Goal: Task Accomplishment & Management: Complete application form

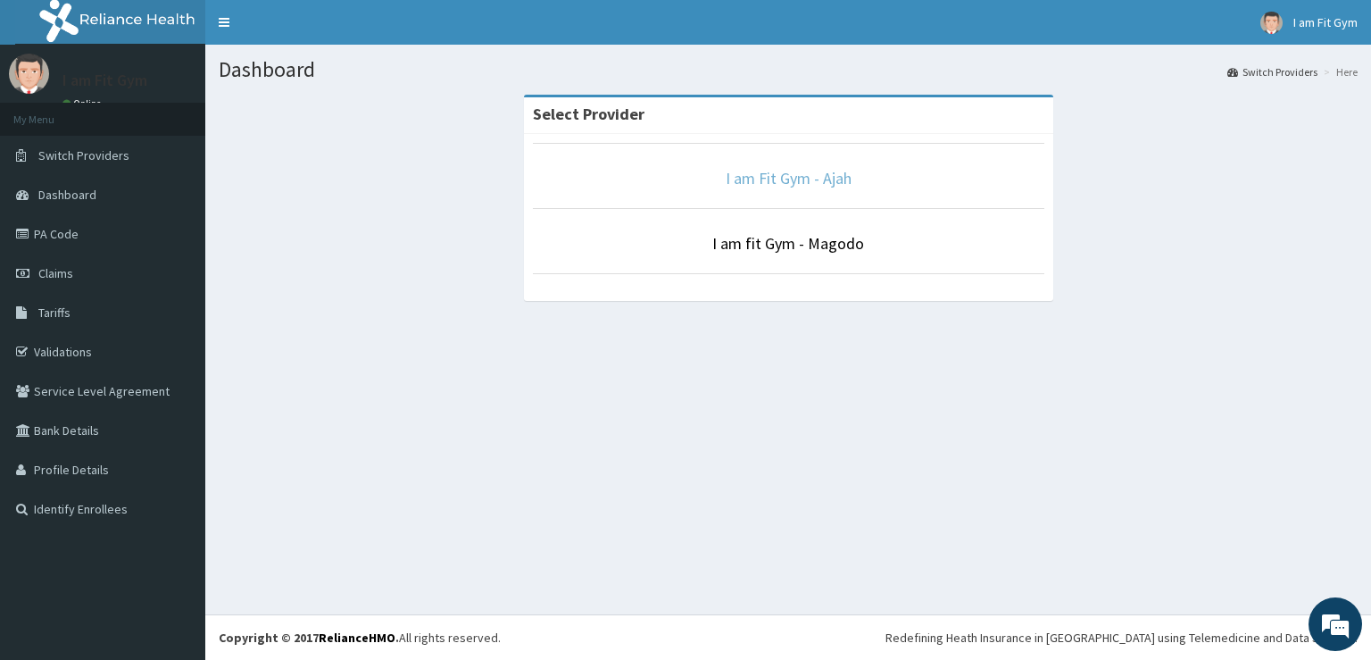
click at [824, 179] on link "I am Fit Gym - Ajah" at bounding box center [789, 178] width 126 height 21
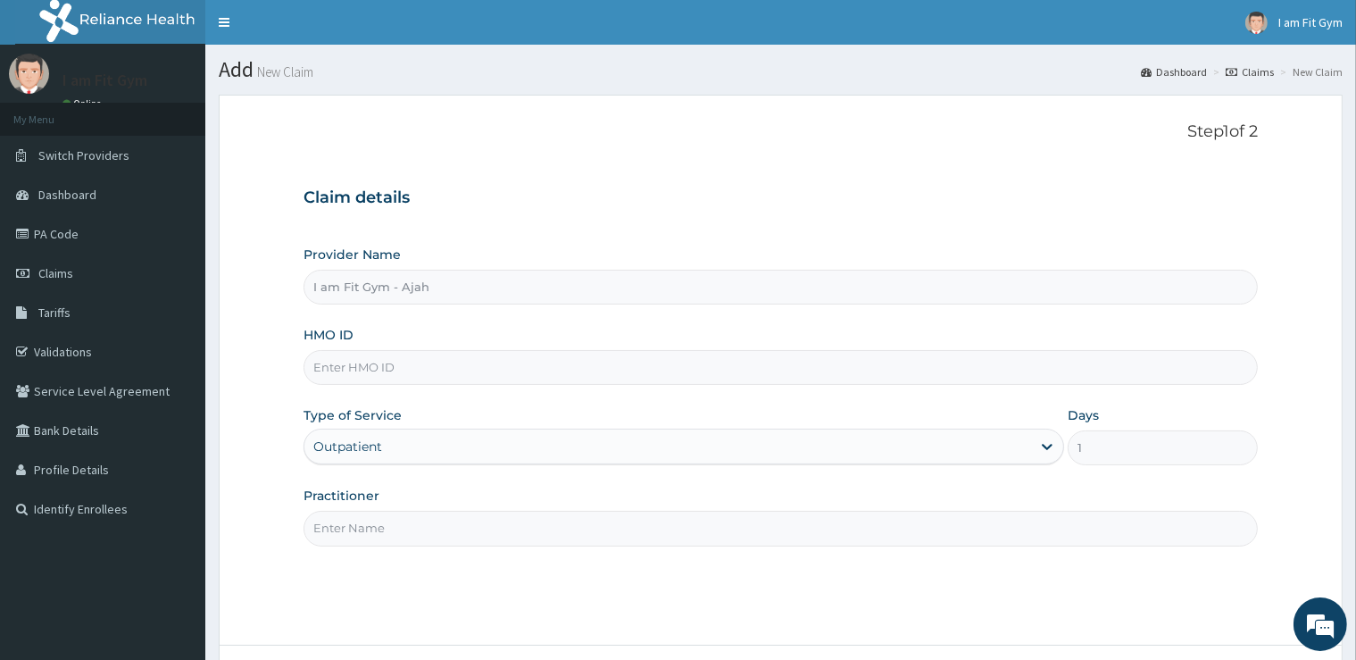
click at [437, 527] on input "Practitioner" at bounding box center [779, 527] width 953 height 35
type input "razzie"
click at [443, 366] on input "HMO ID" at bounding box center [779, 367] width 953 height 35
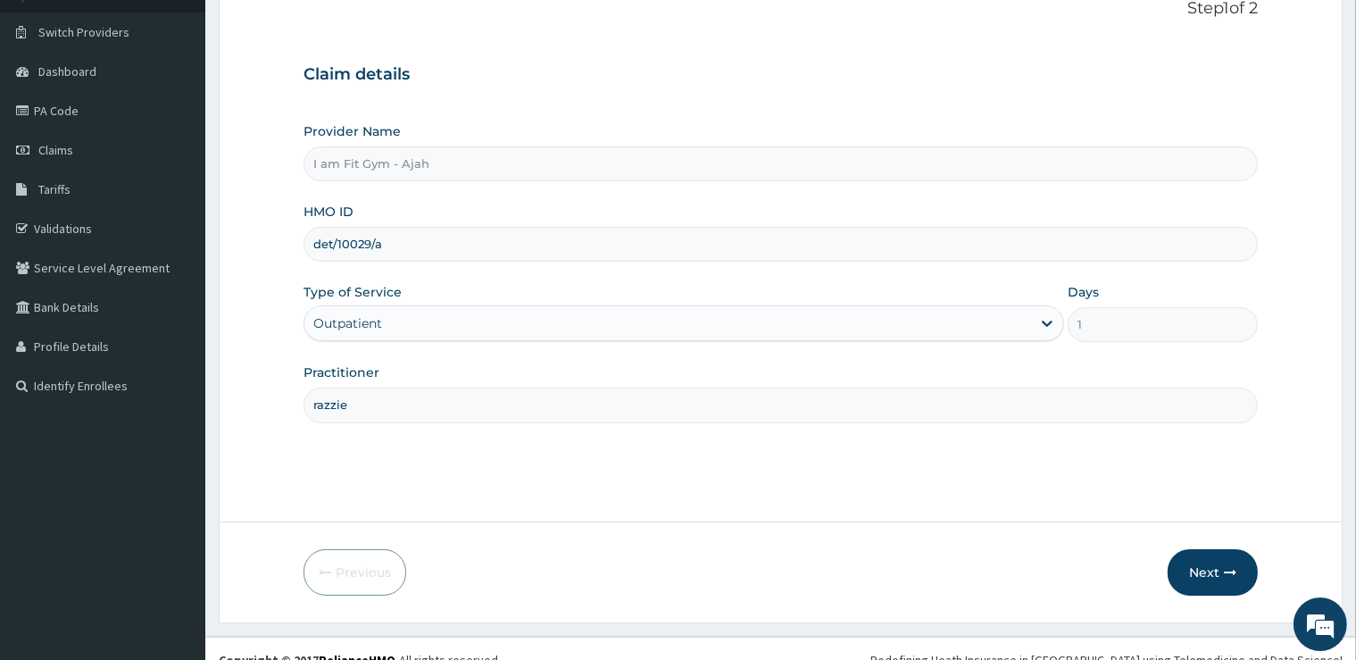
scroll to position [145, 0]
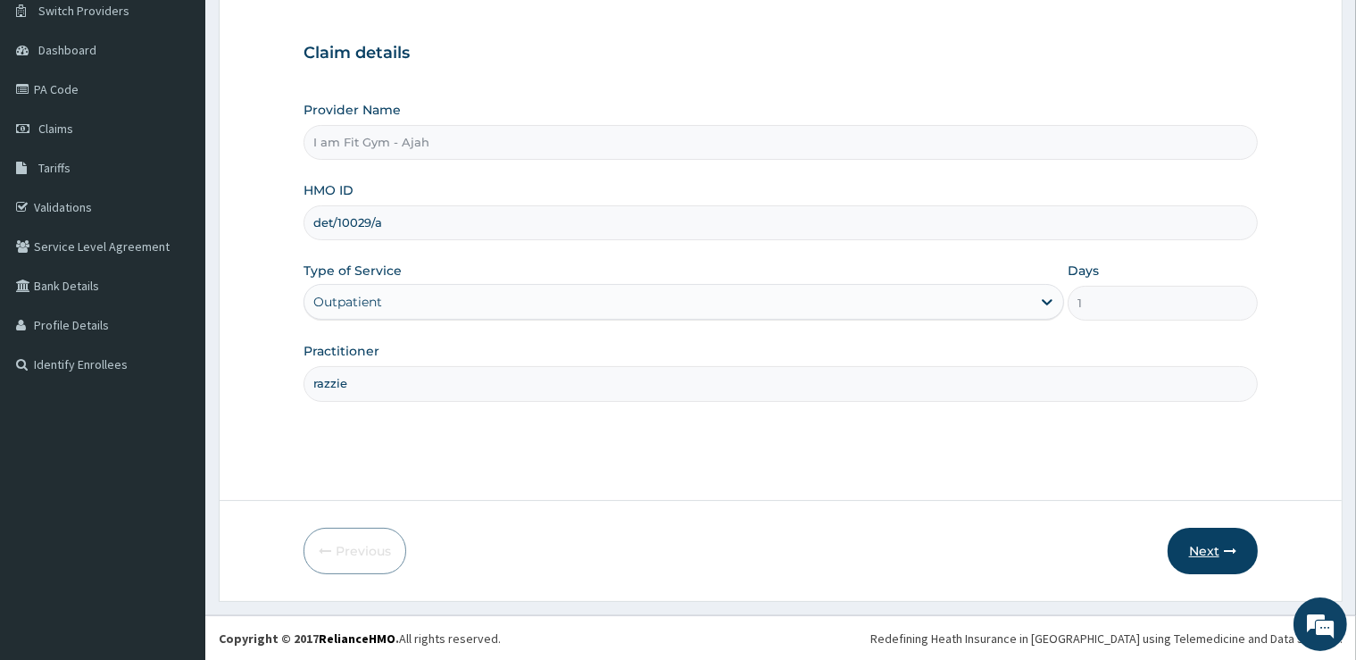
type input "det/10029/a"
click at [1216, 560] on button "Next" at bounding box center [1212, 550] width 90 height 46
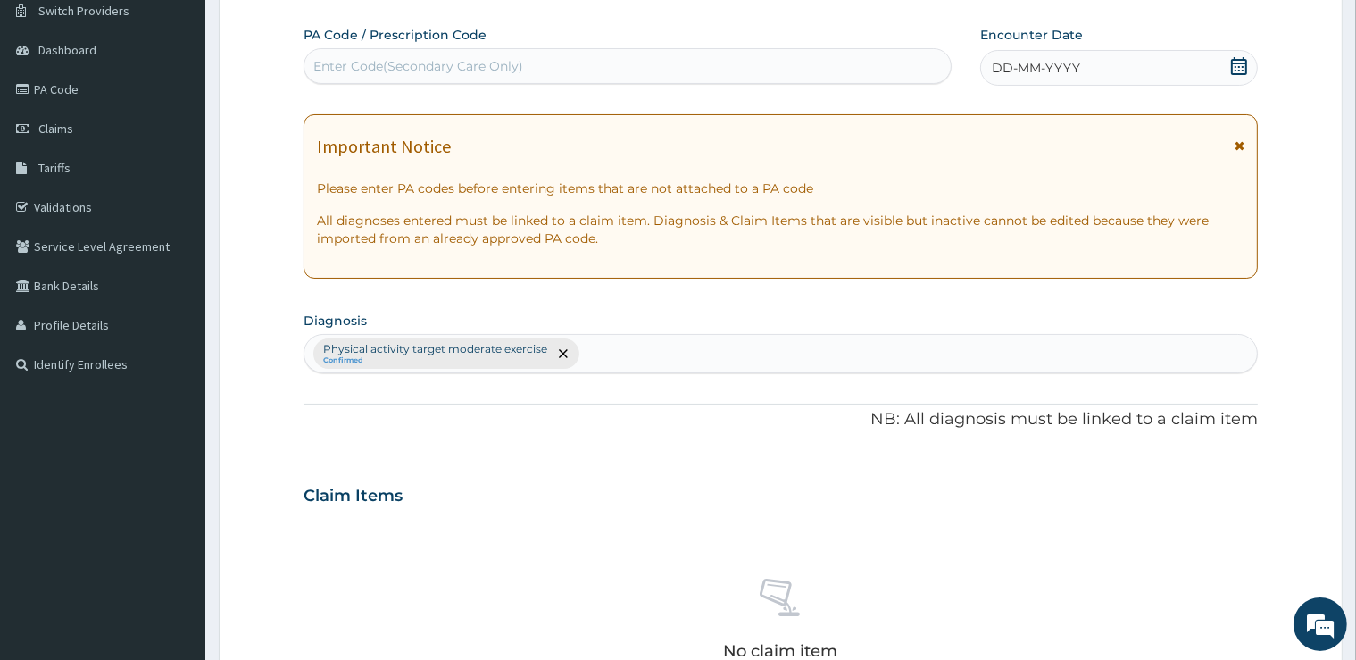
click at [1122, 62] on div "DD-MM-YYYY" at bounding box center [1119, 68] width 278 height 36
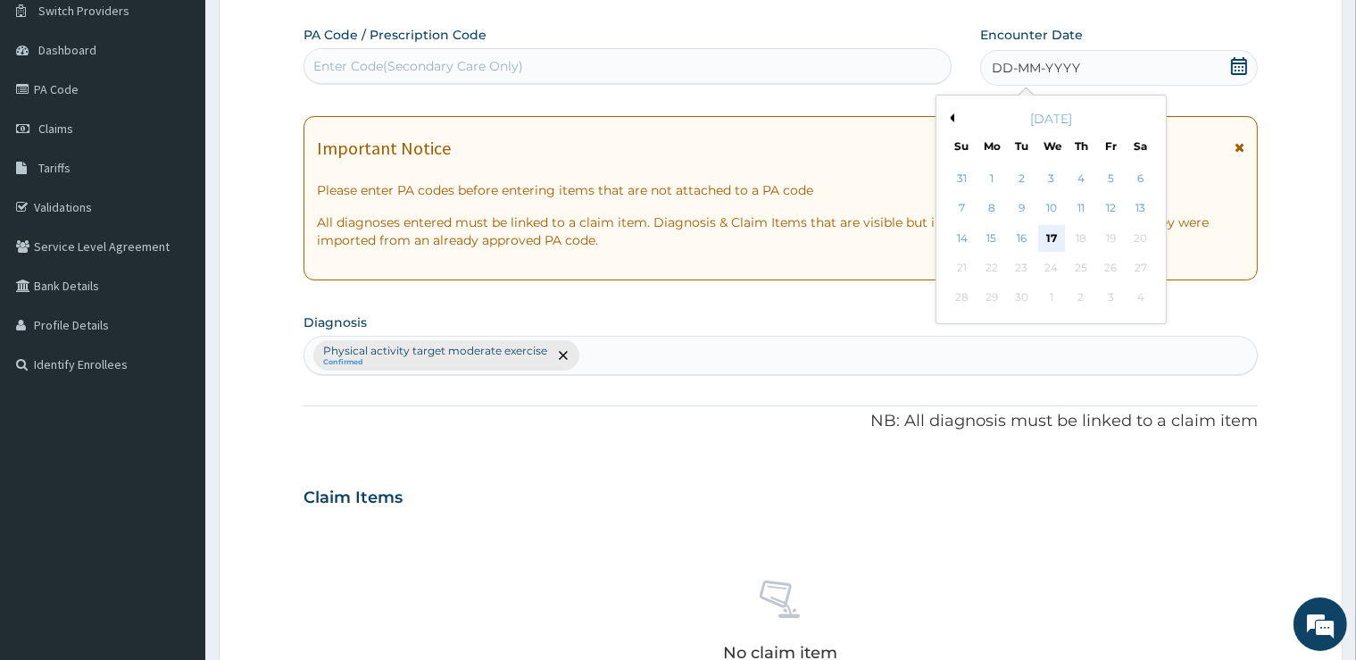
click at [1047, 238] on div "17" at bounding box center [1050, 238] width 27 height 27
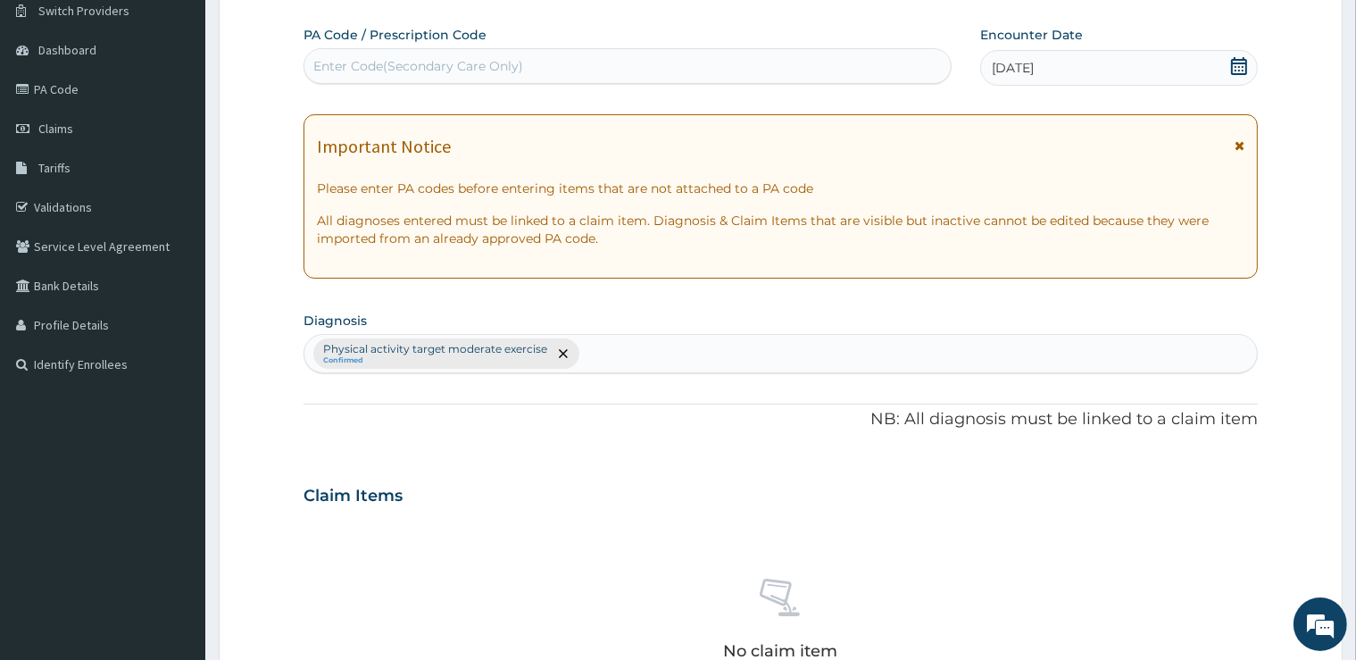
click at [879, 73] on div "Enter Code(Secondary Care Only)" at bounding box center [627, 66] width 646 height 29
type input "PA/92EEF3"
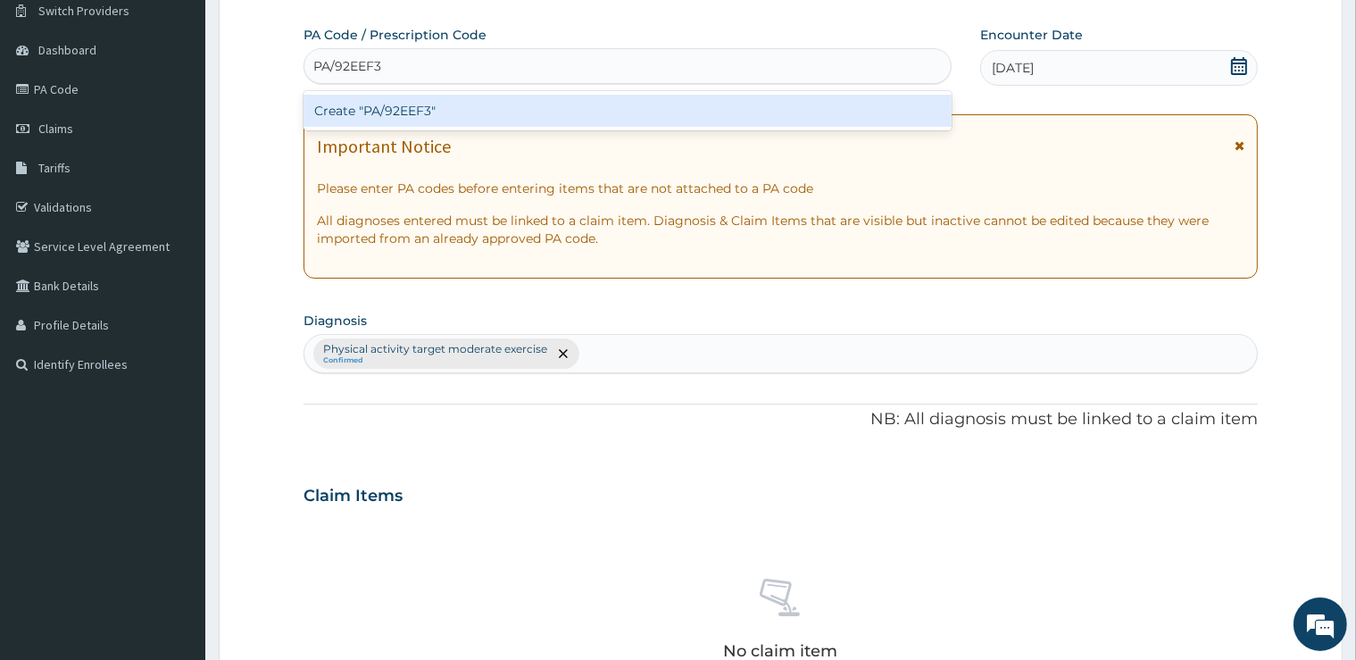
click at [875, 115] on div "Create "PA/92EEF3"" at bounding box center [627, 111] width 648 height 32
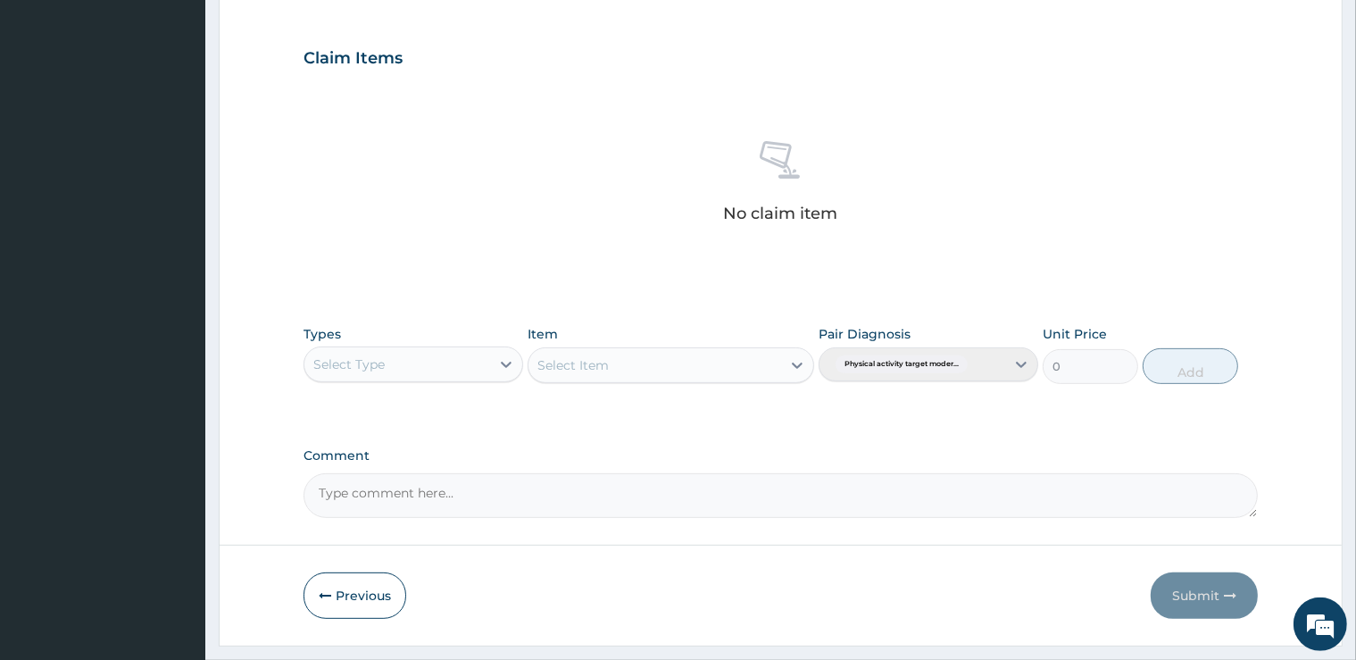
scroll to position [625, 0]
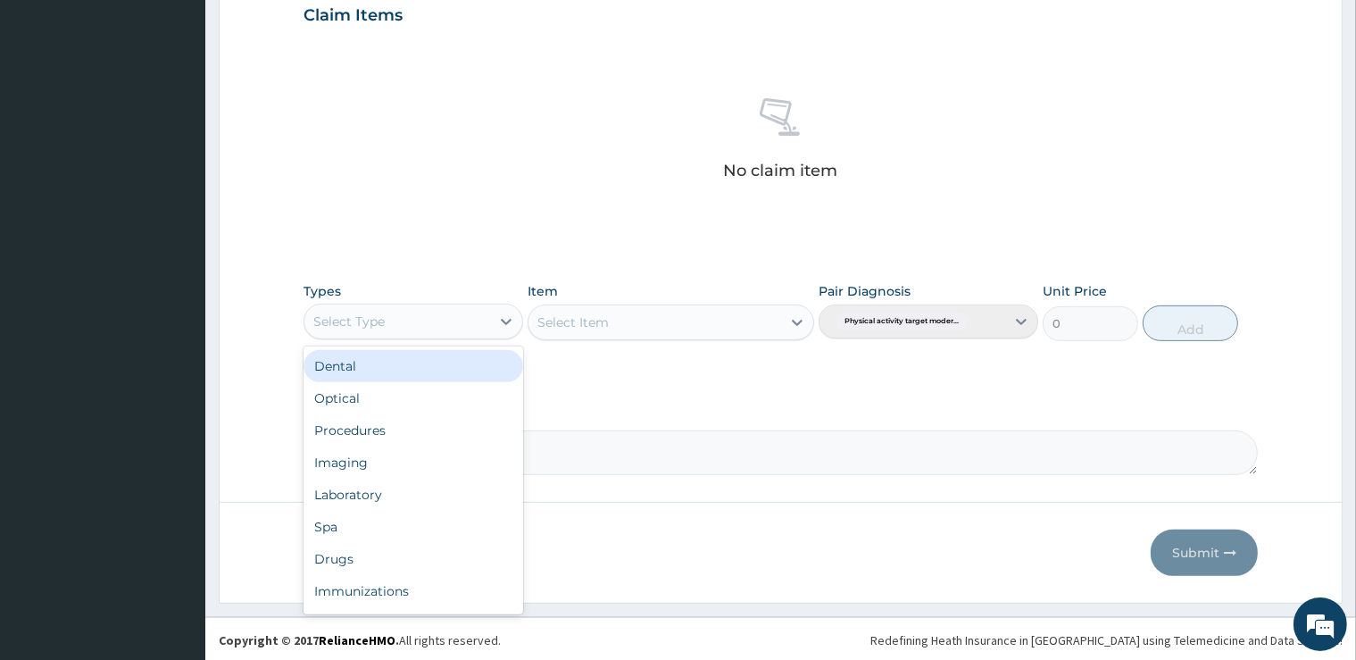
click at [453, 320] on div "Select Type" at bounding box center [397, 321] width 186 height 29
type input "g"
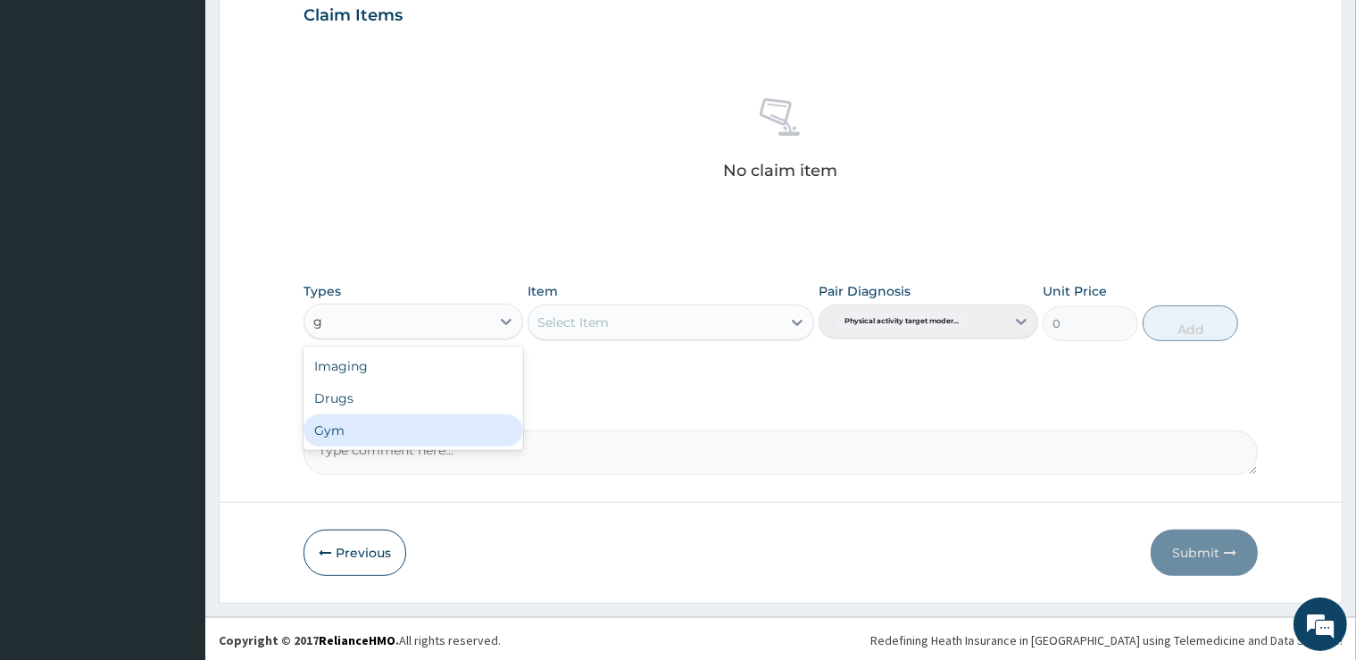
click at [465, 427] on div "Gym" at bounding box center [413, 430] width 220 height 32
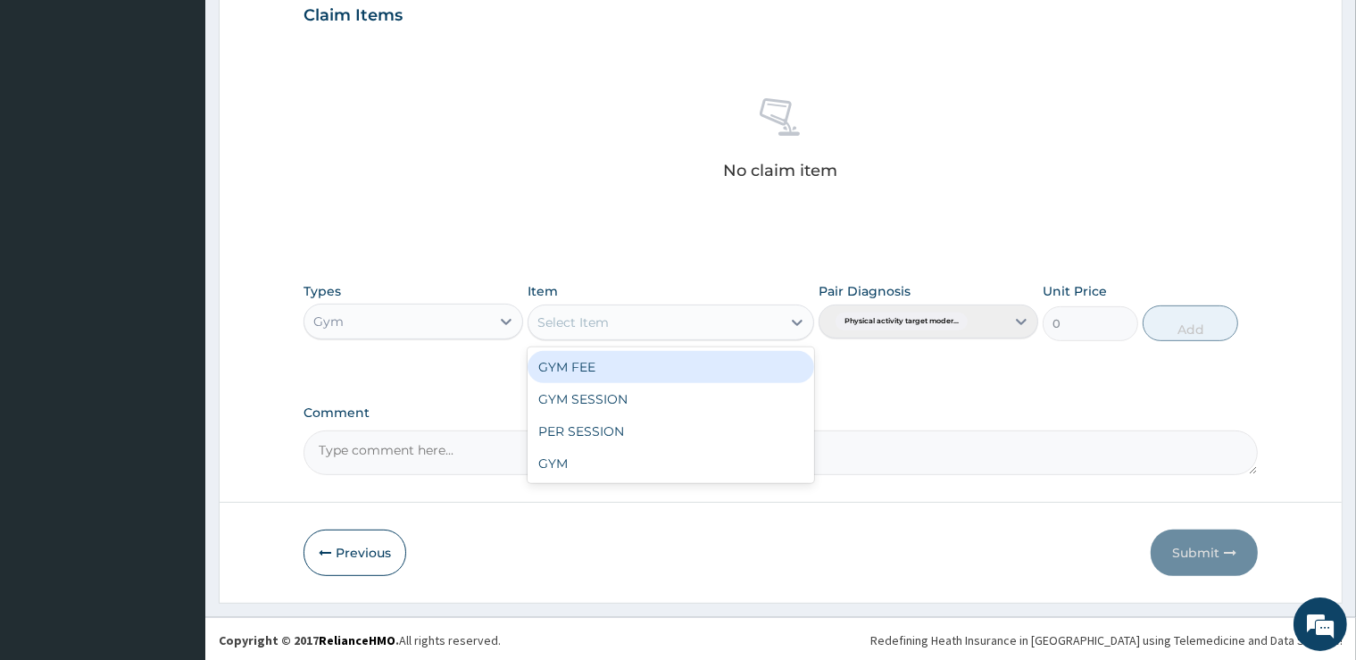
click at [552, 330] on div "Select Item" at bounding box center [654, 322] width 253 height 29
click at [562, 373] on div "GYM FEE" at bounding box center [670, 367] width 286 height 32
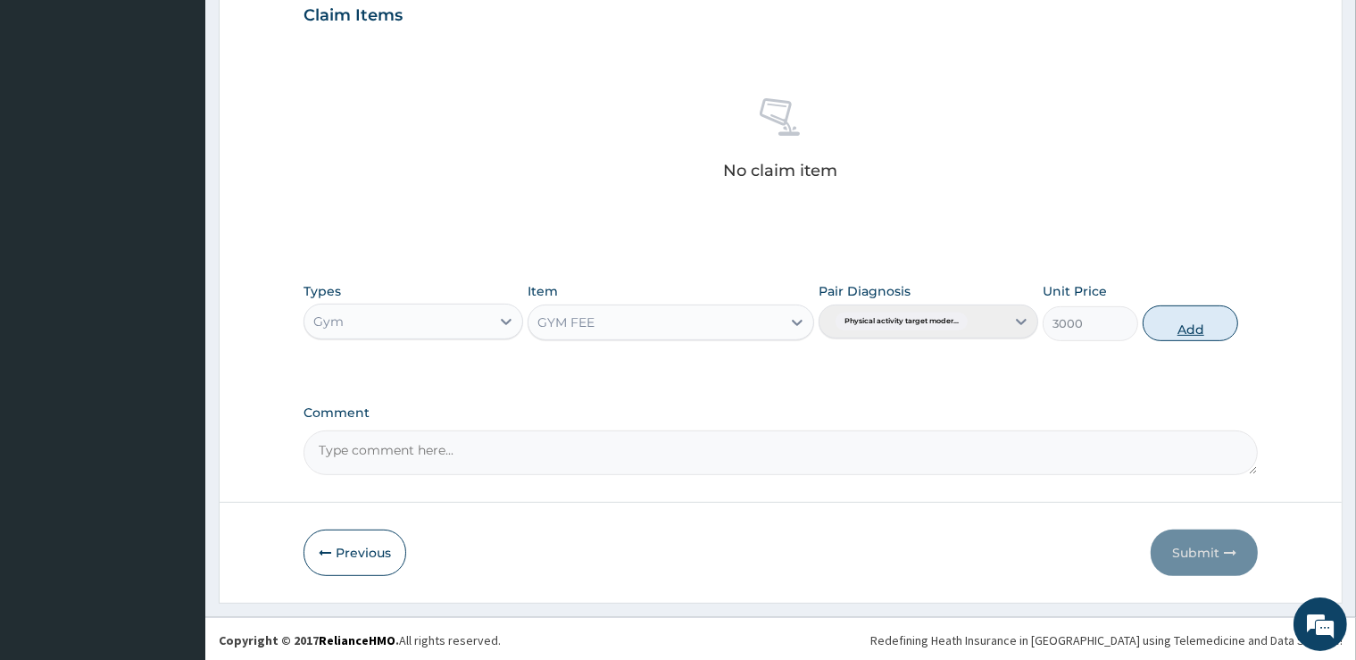
click at [1188, 316] on button "Add" at bounding box center [1189, 323] width 95 height 36
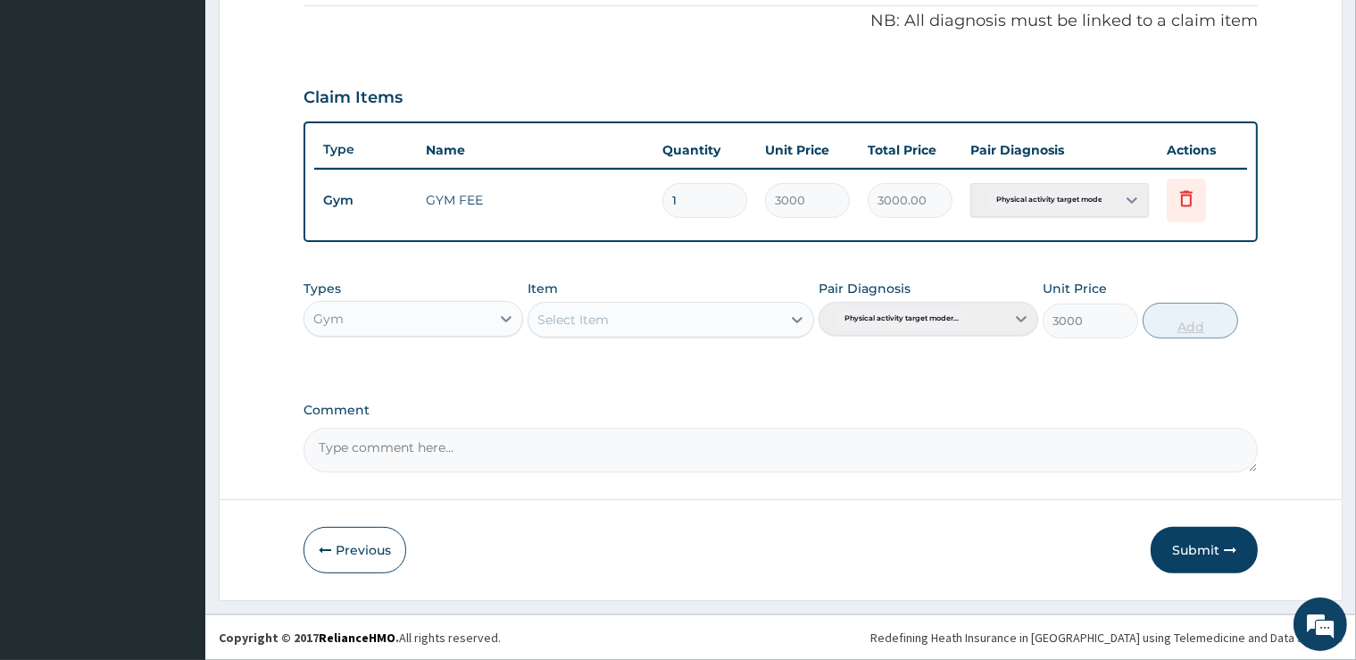
type input "0"
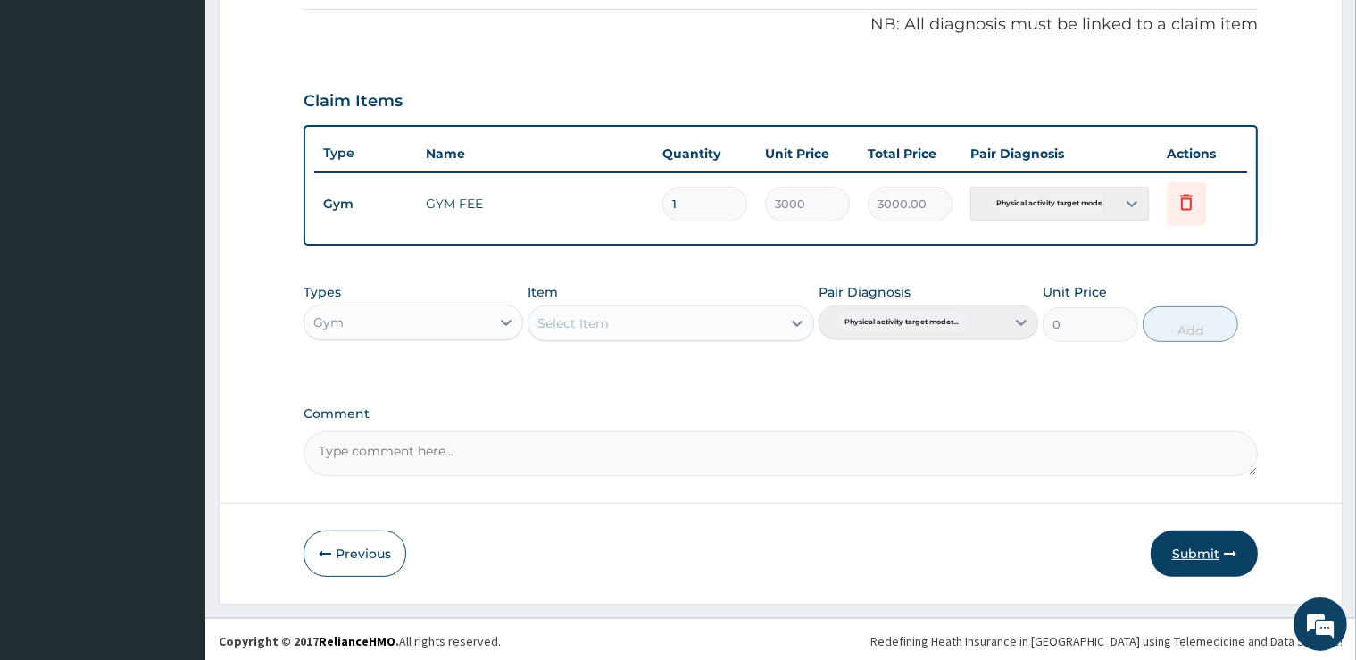
click at [1208, 541] on button "Submit" at bounding box center [1203, 553] width 107 height 46
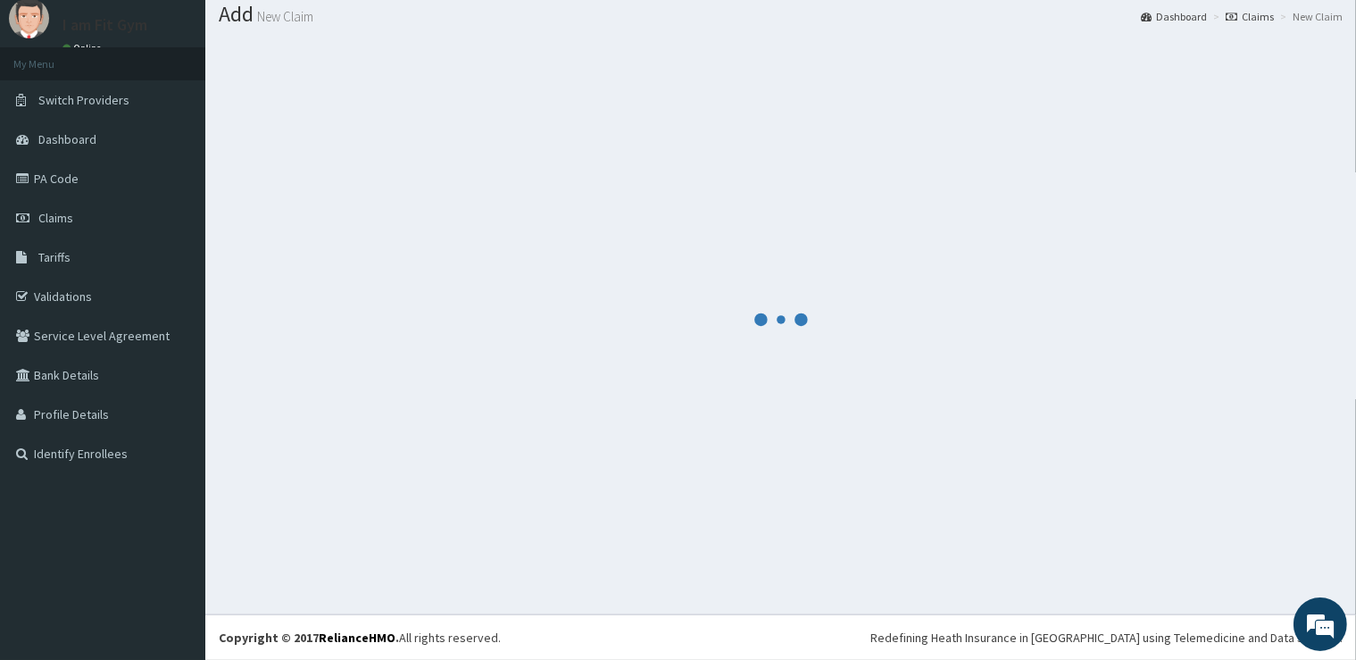
scroll to position [54, 0]
